Goal: Find specific page/section: Find specific page/section

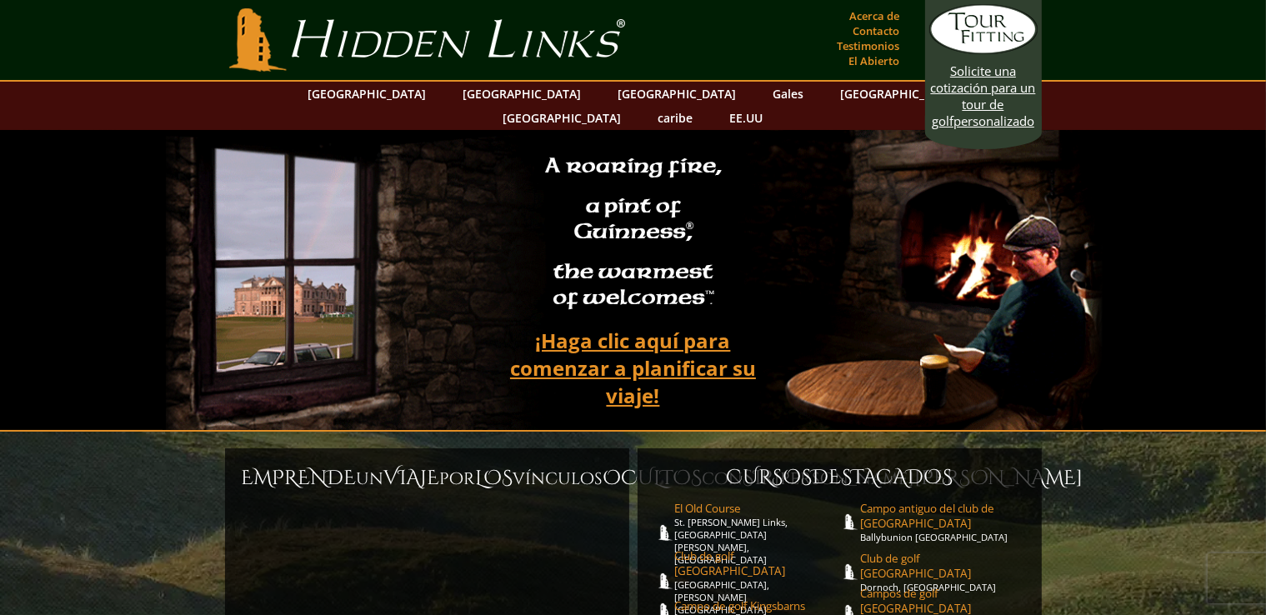
click at [389, 191] on video at bounding box center [634, 280] width 936 height 300
click at [691, 501] on font "El Old Course" at bounding box center [708, 508] width 67 height 15
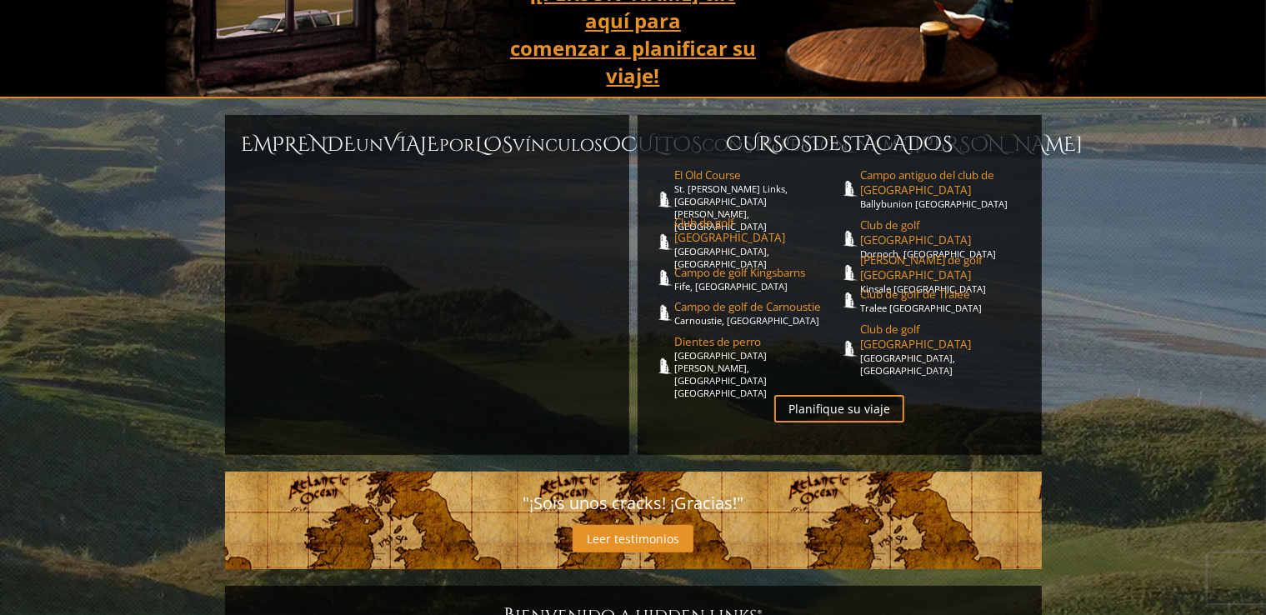
scroll to position [192, 0]
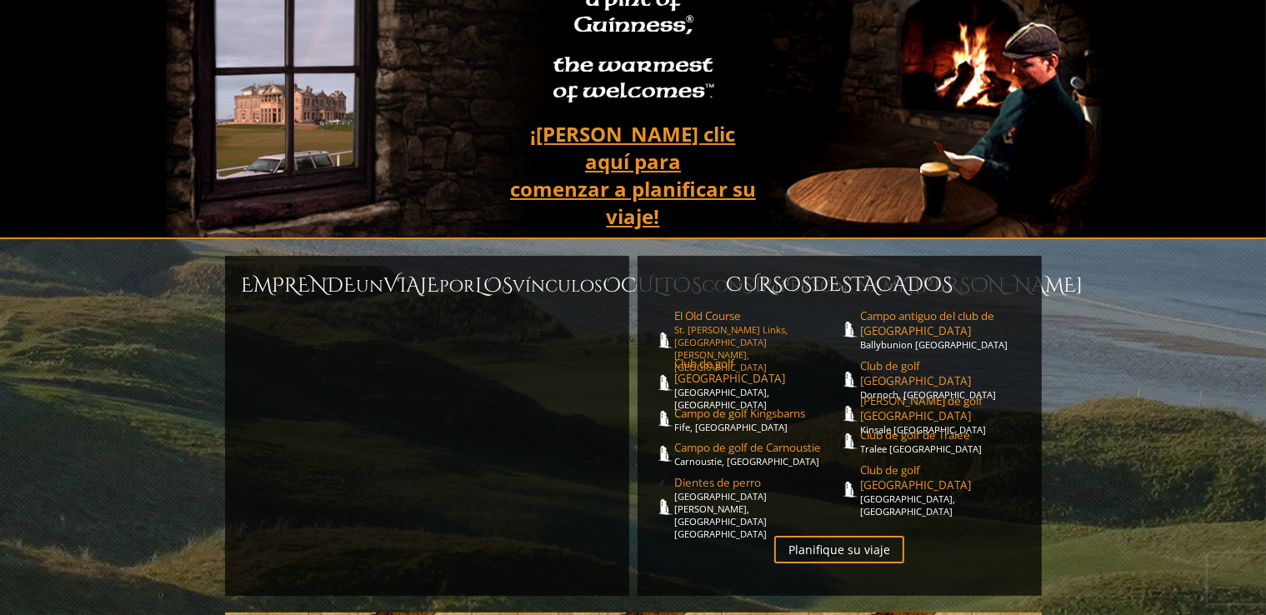
click at [708, 308] on font "El Old Course" at bounding box center [708, 315] width 67 height 15
